Goal: Task Accomplishment & Management: Manage account settings

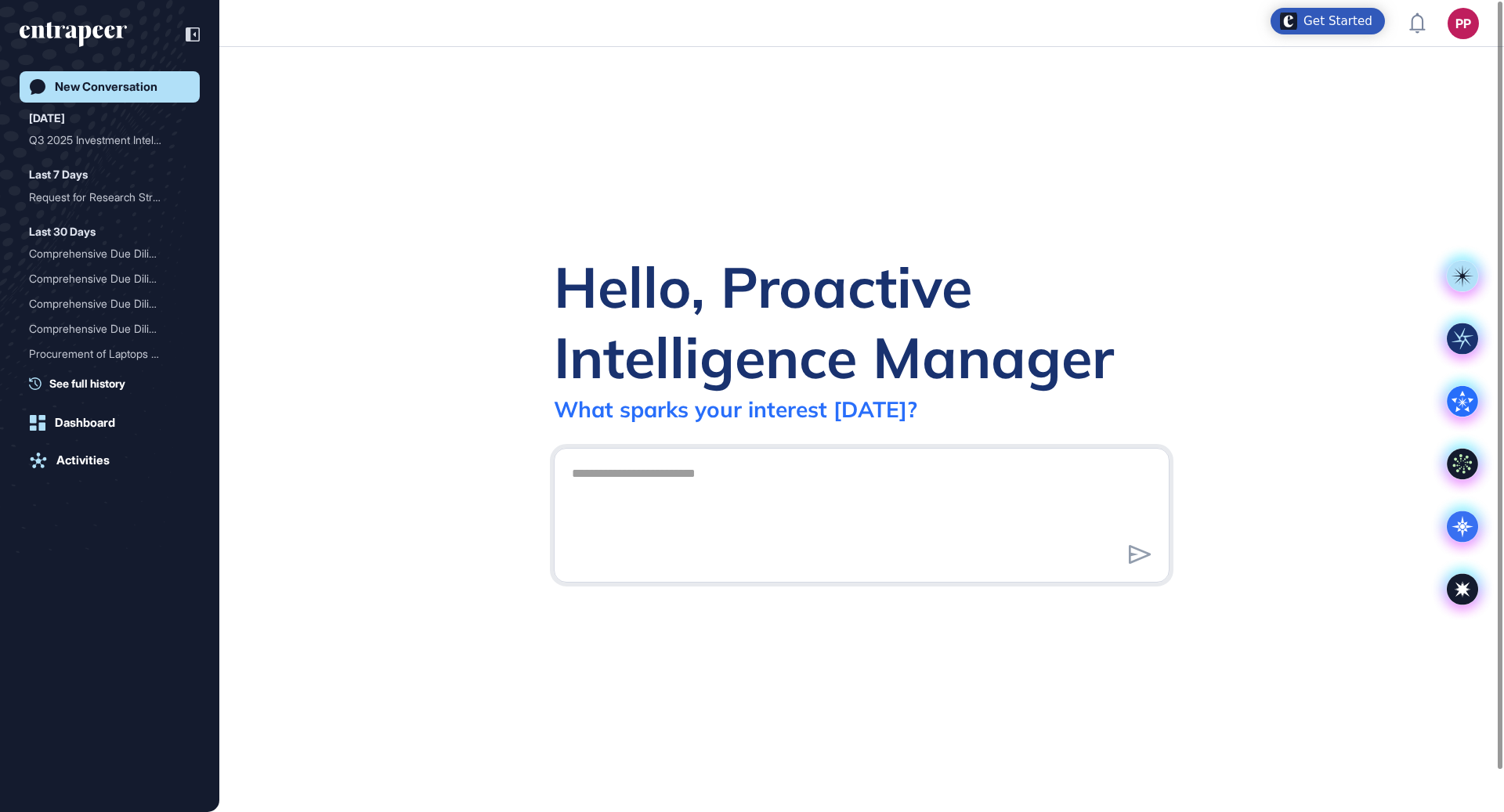
scroll to position [1, 1]
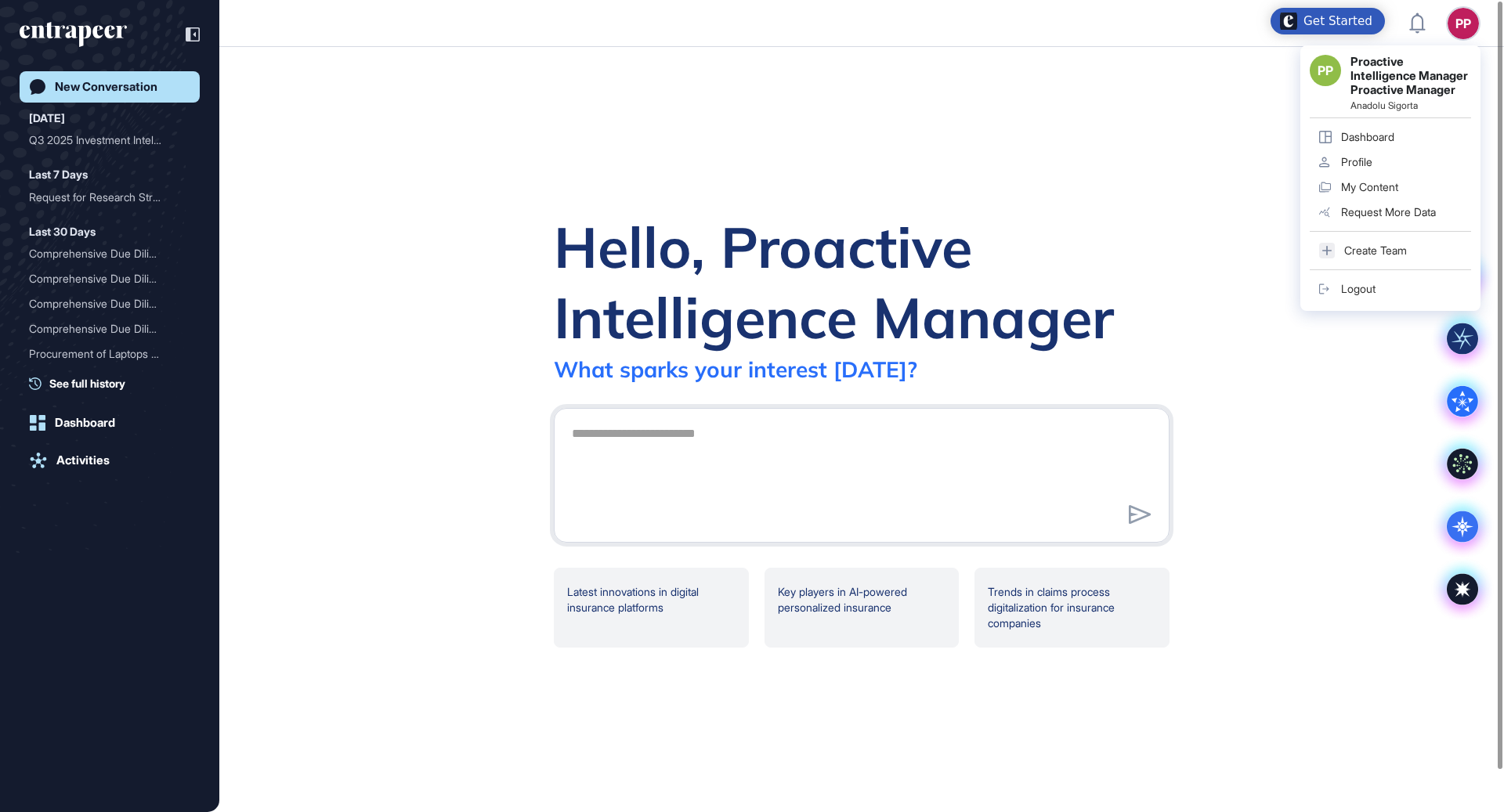
click at [1354, 168] on div "Profile" at bounding box center [1356, 161] width 32 height 12
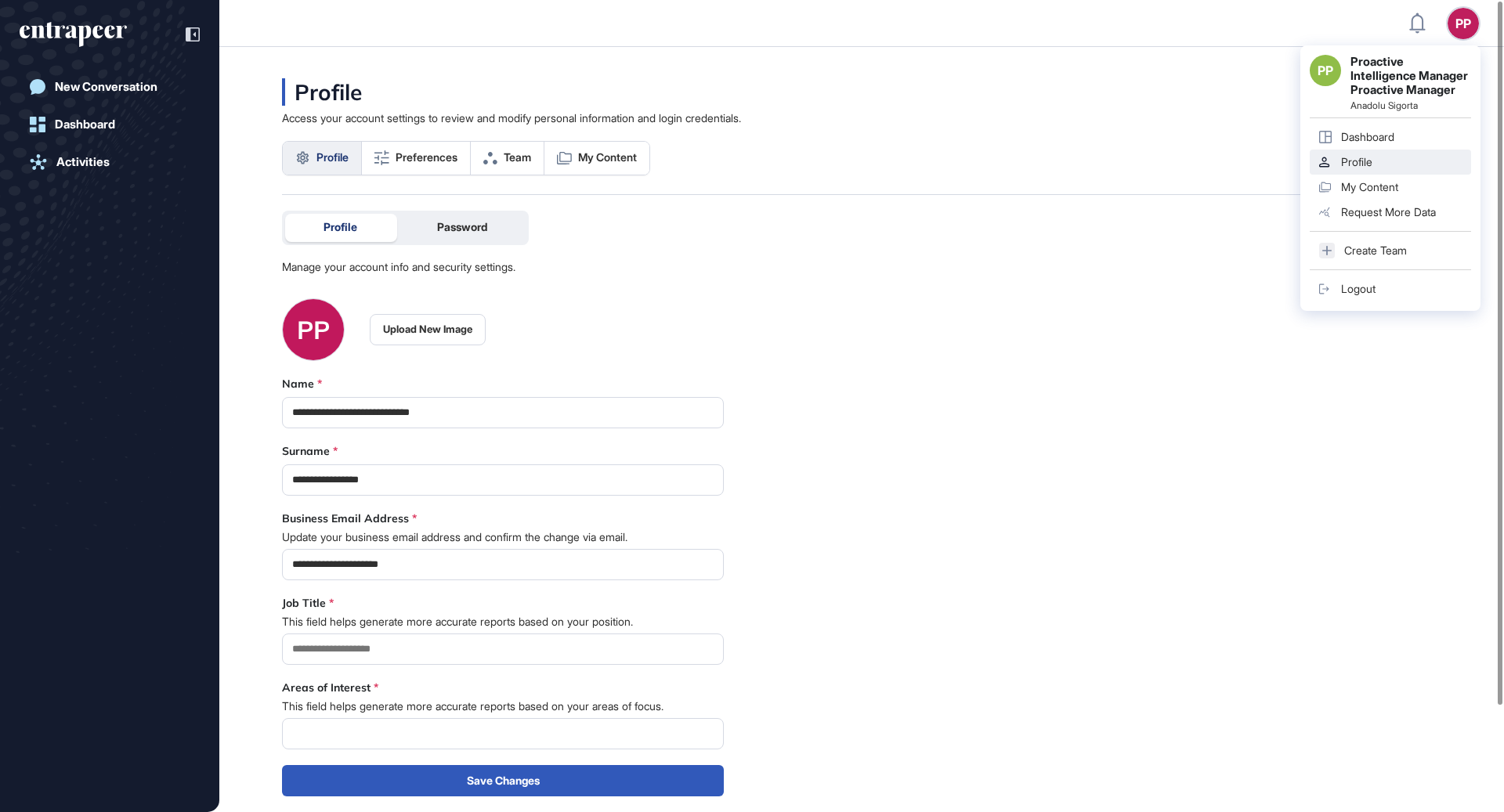
click at [1358, 296] on div "Logout" at bounding box center [1358, 289] width 35 height 12
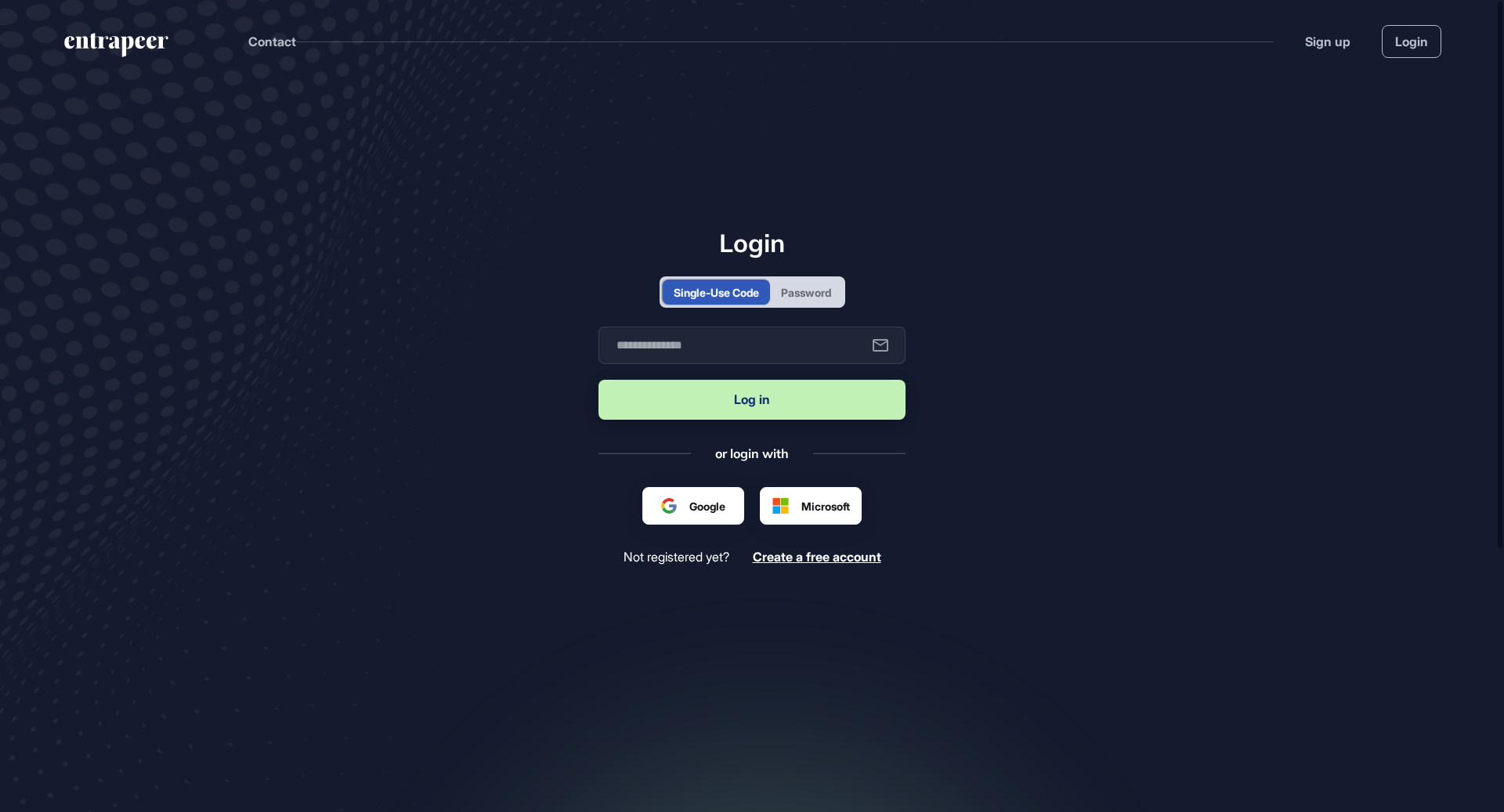
scroll to position [1, 1]
click at [813, 347] on input "text" at bounding box center [752, 345] width 307 height 37
type input "**********"
click at [599, 380] on button "Log in" at bounding box center [752, 400] width 307 height 40
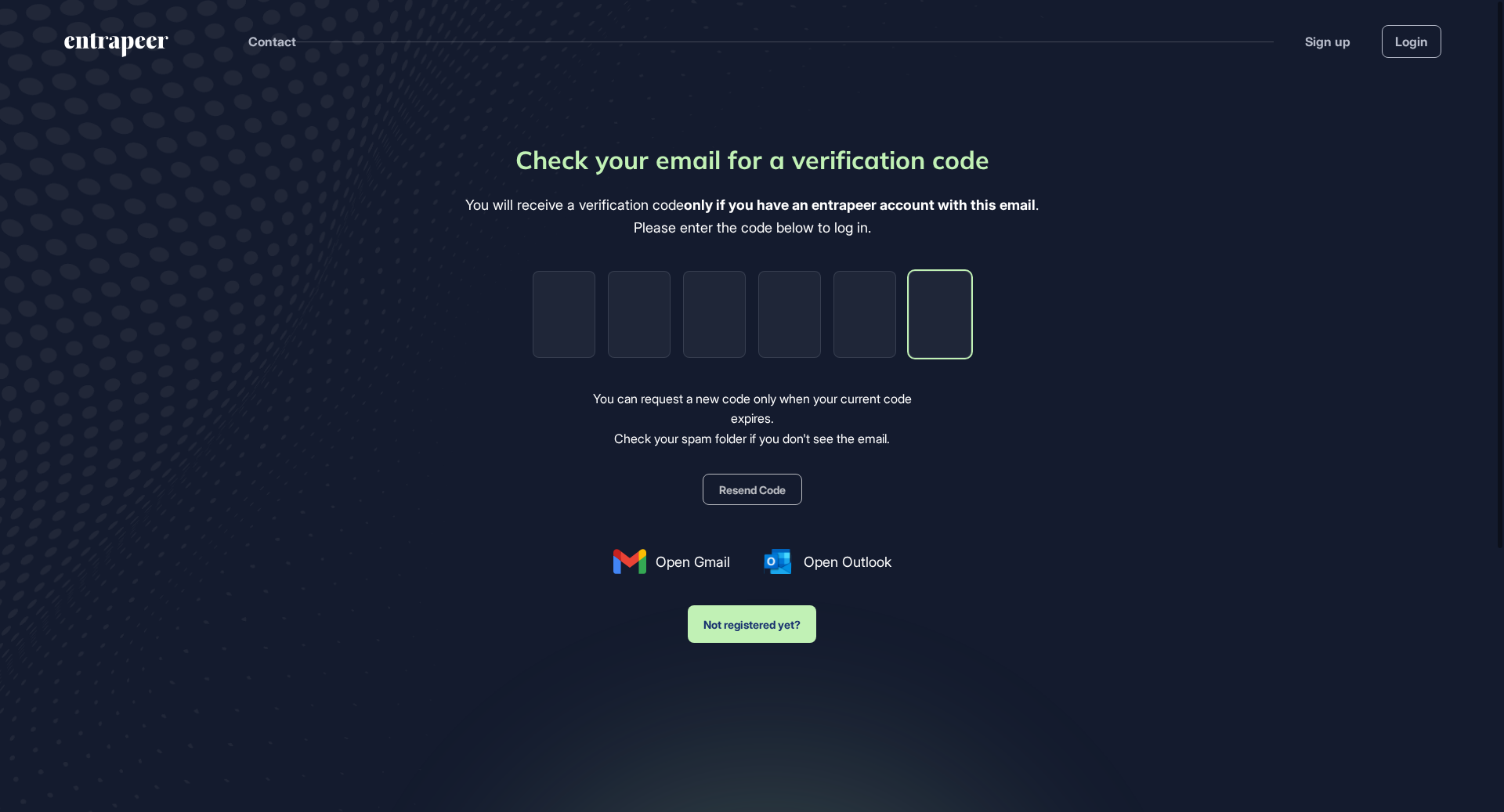
paste input "*"
type input "*"
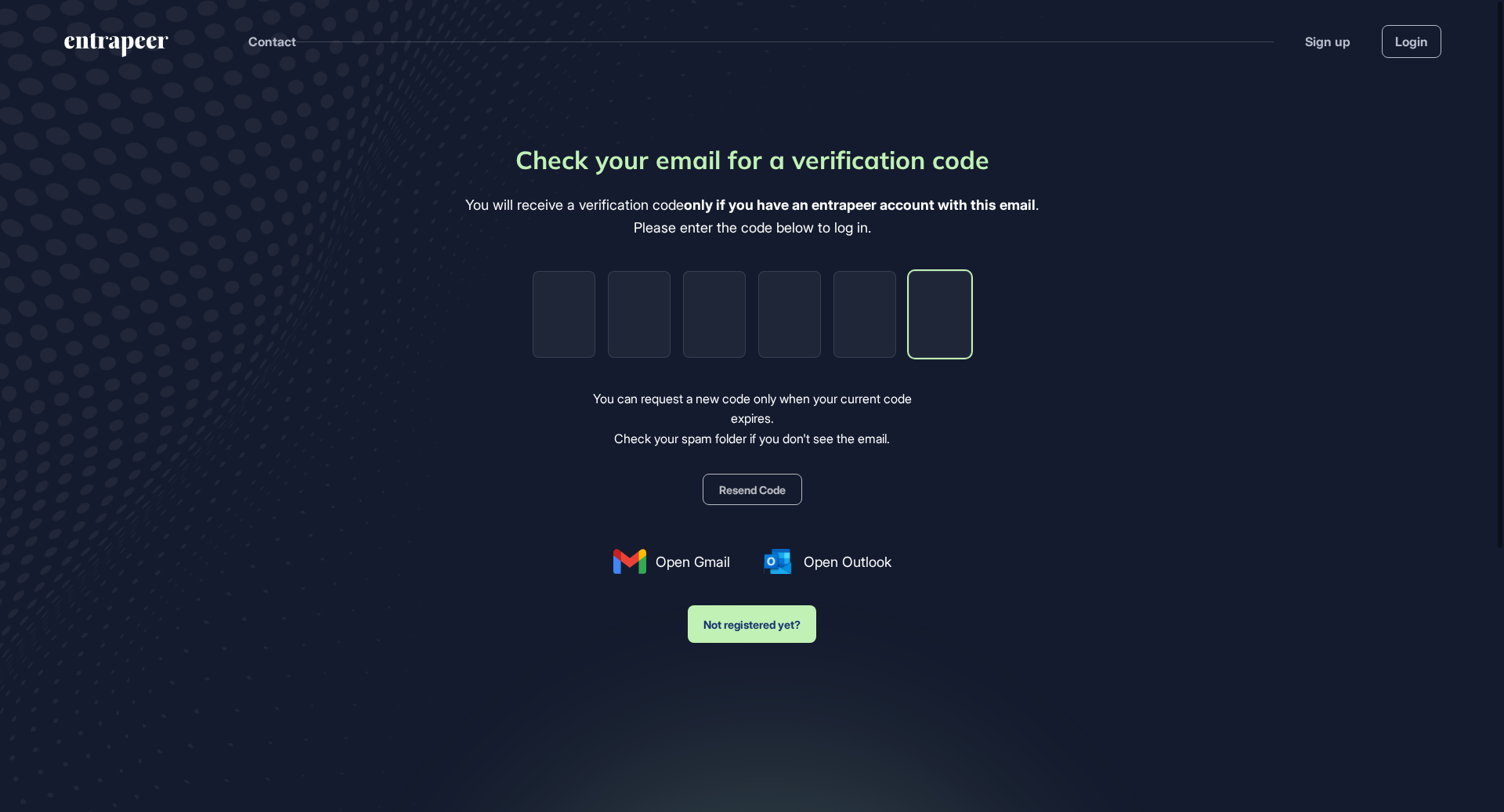
type input "*"
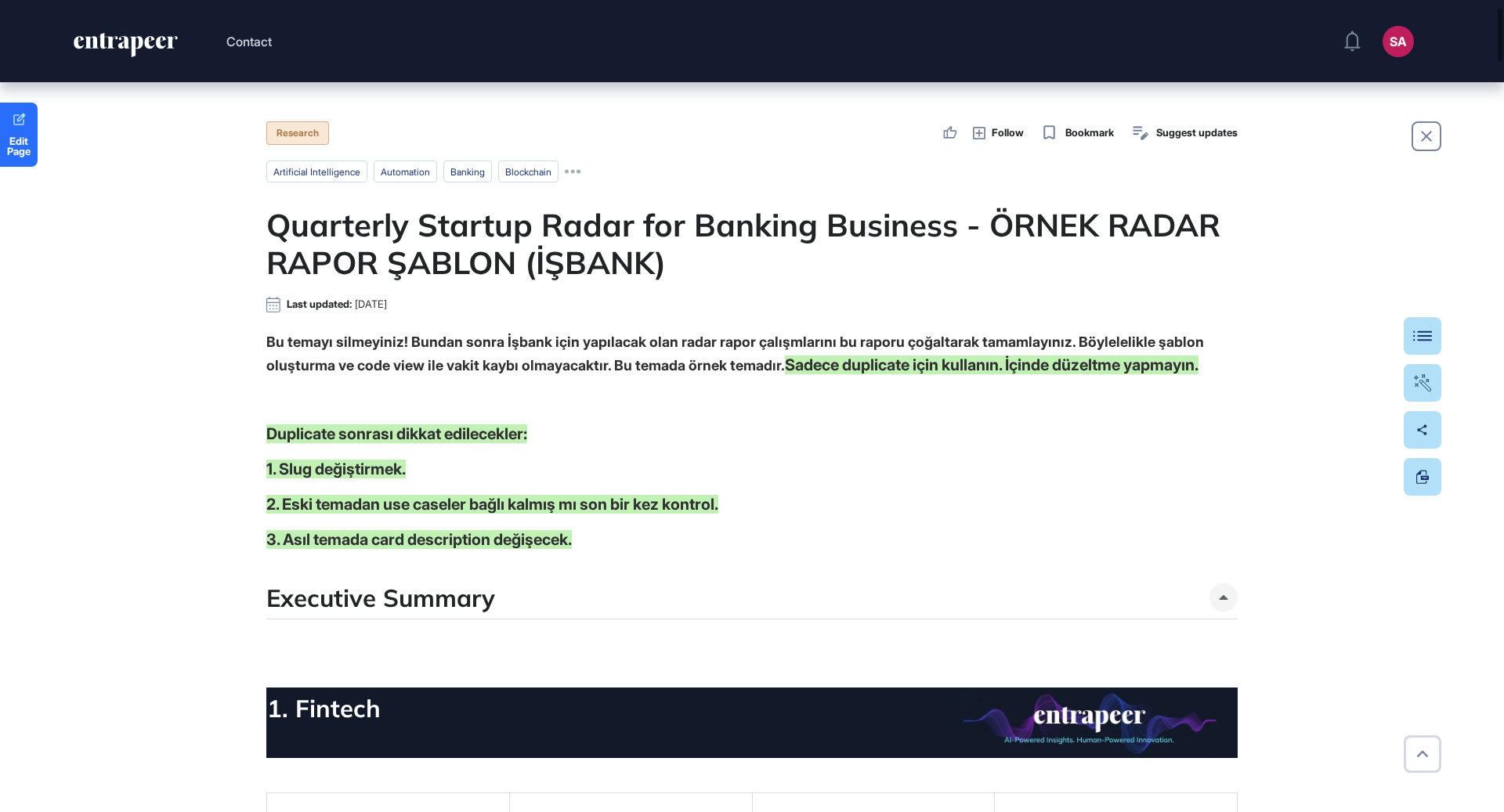
scroll to position [104, 0]
